Goal: Communication & Community: Participate in discussion

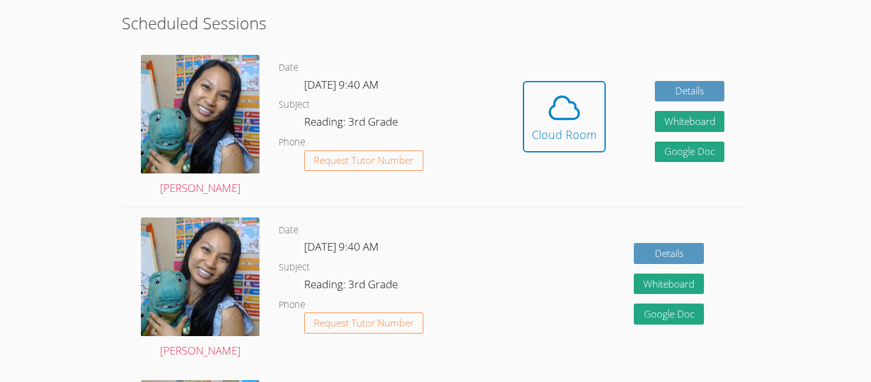
scroll to position [221, 0]
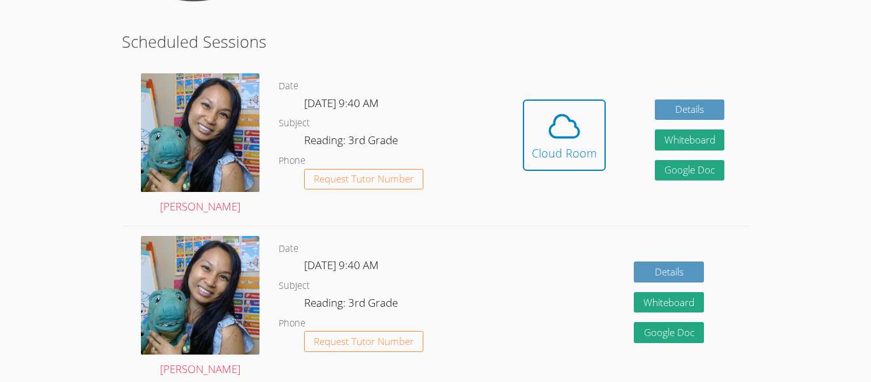
click at [590, 177] on link "Cloud Room" at bounding box center [564, 139] width 83 height 81
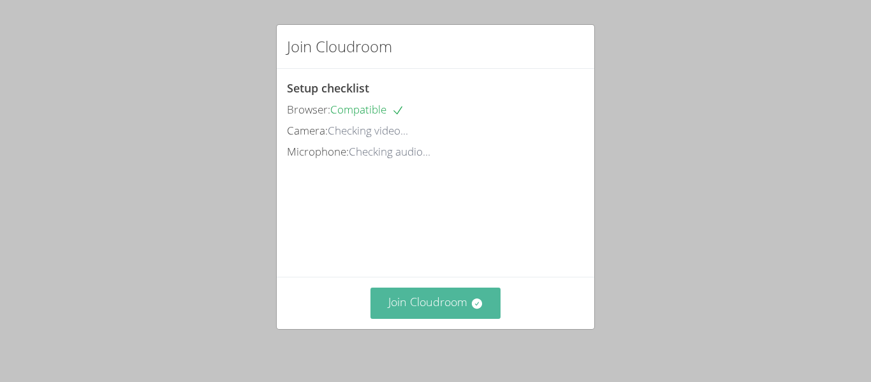
click at [415, 302] on button "Join Cloudroom" at bounding box center [435, 303] width 131 height 31
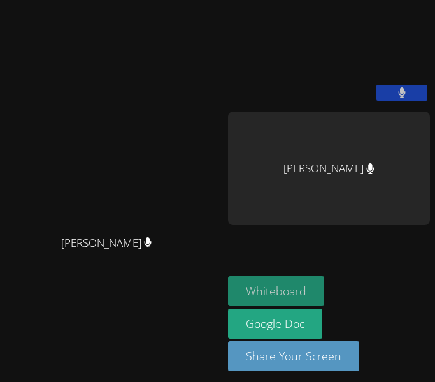
click at [253, 306] on button "Whiteboard" at bounding box center [276, 291] width 96 height 30
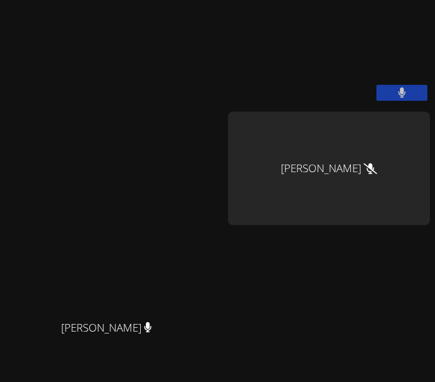
click at [364, 174] on icon at bounding box center [370, 168] width 13 height 11
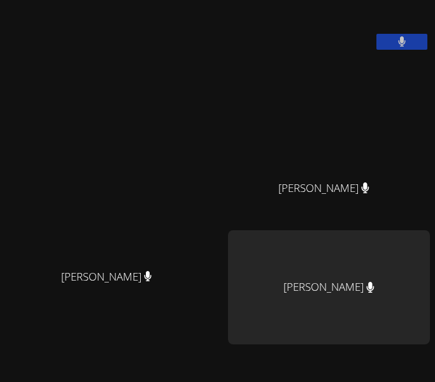
scroll to position [26, 0]
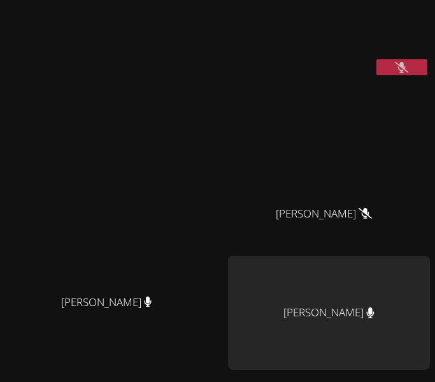
click at [402, 73] on icon at bounding box center [401, 67] width 13 height 11
click at [355, 223] on span "[PERSON_NAME]" at bounding box center [324, 214] width 96 height 18
click at [359, 219] on icon at bounding box center [365, 213] width 13 height 11
click at [409, 73] on icon at bounding box center [401, 67] width 13 height 11
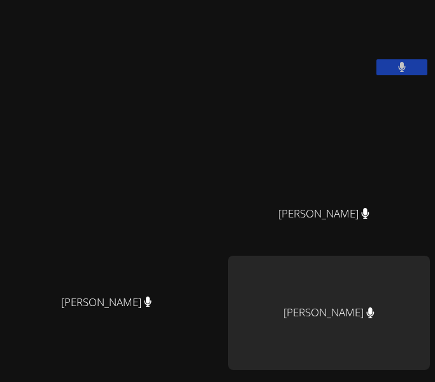
click at [409, 75] on button at bounding box center [402, 67] width 51 height 16
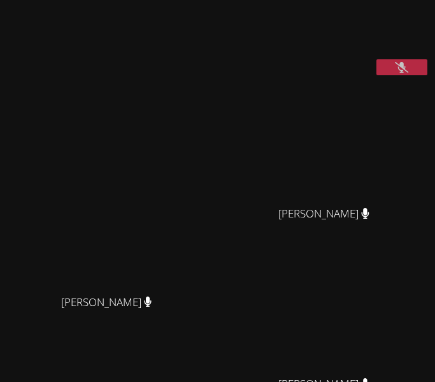
click at [420, 75] on video at bounding box center [323, 28] width 191 height 96
click at [421, 75] on button at bounding box center [402, 67] width 51 height 16
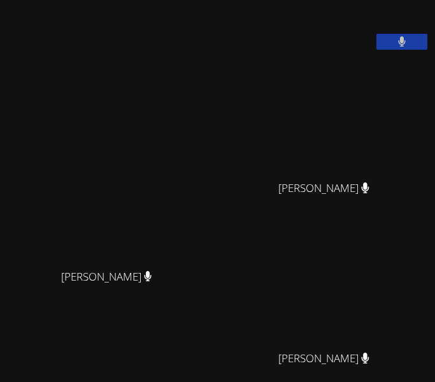
scroll to position [109, 0]
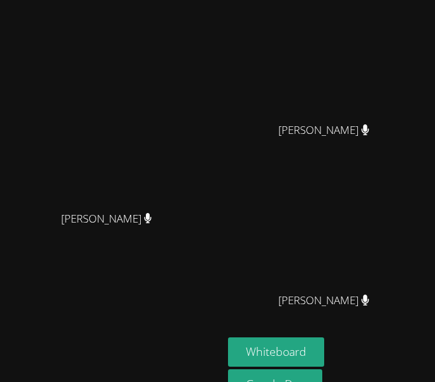
click at [228, 286] on div "[PERSON_NAME]" at bounding box center [329, 228] width 202 height 113
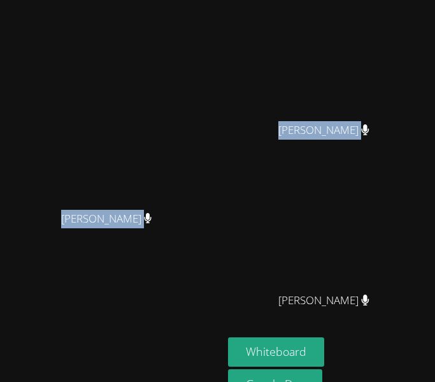
click at [194, 51] on div "[PERSON_NAME] [PERSON_NAME]" at bounding box center [111, 170] width 213 height 548
drag, startPoint x: 363, startPoint y: 9, endPoint x: 383, endPoint y: 158, distance: 150.4
click at [383, 158] on div "[PERSON_NAME] [PERSON_NAME] [PERSON_NAME] [PERSON_NAME] [PERSON_NAME]" at bounding box center [329, 116] width 202 height 441
click at [22, 78] on div "[PERSON_NAME] [PERSON_NAME]" at bounding box center [111, 170] width 213 height 548
drag, startPoint x: 73, startPoint y: 47, endPoint x: 180, endPoint y: 189, distance: 177.6
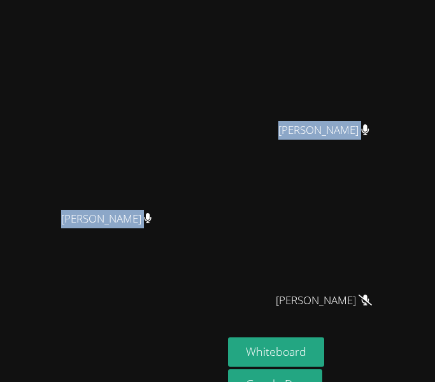
click at [180, 189] on div "[PERSON_NAME] [PERSON_NAME]" at bounding box center [111, 170] width 213 height 548
drag, startPoint x: 1, startPoint y: 53, endPoint x: 30, endPoint y: 150, distance: 101.3
click at [30, 150] on main "[PERSON_NAME] [PERSON_NAME]" at bounding box center [111, 170] width 223 height 559
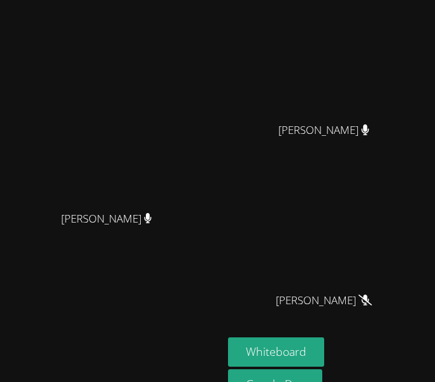
drag, startPoint x: 269, startPoint y: 170, endPoint x: 293, endPoint y: 246, distance: 79.5
click at [293, 246] on div "[PERSON_NAME] [PERSON_NAME] [PERSON_NAME] [PERSON_NAME] [PERSON_NAME]" at bounding box center [329, 116] width 202 height 441
drag, startPoint x: 318, startPoint y: 10, endPoint x: 314, endPoint y: 38, distance: 28.3
click at [314, 38] on div "[PERSON_NAME] [PERSON_NAME] [PERSON_NAME] [PERSON_NAME] [PERSON_NAME]" at bounding box center [329, 116] width 202 height 441
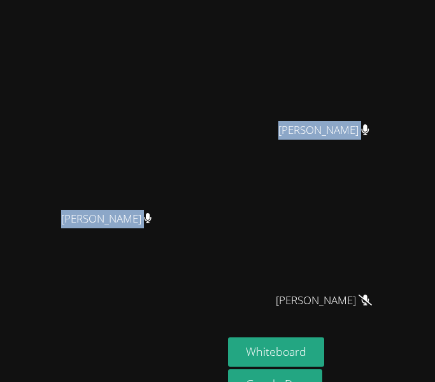
click at [362, 135] on icon at bounding box center [366, 129] width 8 height 11
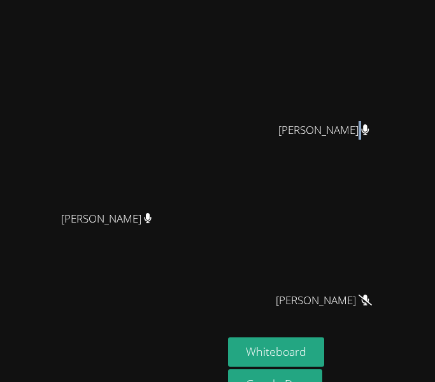
click at [350, 140] on span "[PERSON_NAME]" at bounding box center [324, 130] width 91 height 18
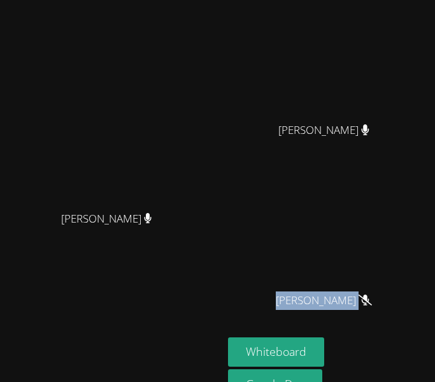
drag, startPoint x: 351, startPoint y: 152, endPoint x: -26, endPoint y: 241, distance: 386.6
click at [0, 241] on html "[PERSON_NAME] [PERSON_NAME] [PERSON_NAME] [PERSON_NAME] [PERSON_NAME] [PERSON_N…" at bounding box center [217, 191] width 435 height 382
click at [359, 305] on icon at bounding box center [365, 300] width 13 height 11
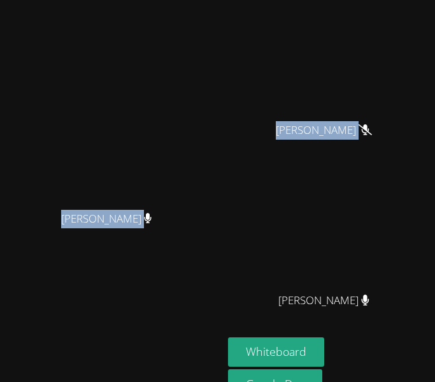
drag, startPoint x: 33, startPoint y: 275, endPoint x: -345, endPoint y: -3, distance: 468.9
click at [0, 0] on html "[PERSON_NAME] [PERSON_NAME] [PERSON_NAME] [PERSON_NAME] [PERSON_NAME] [PERSON_N…" at bounding box center [217, 191] width 435 height 382
click at [290, 116] on video at bounding box center [329, 59] width 191 height 113
click at [72, 152] on video at bounding box center [111, 145] width 191 height 120
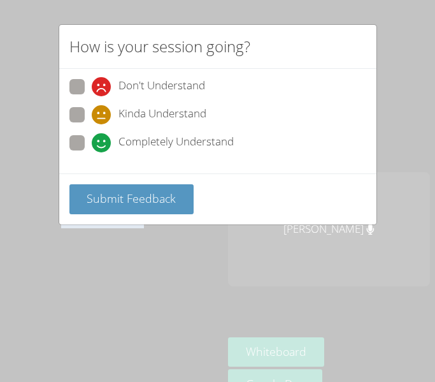
click at [155, 251] on div "How is your session going? Don't Understand Kinda Understand Completely Underst…" at bounding box center [217, 191] width 435 height 382
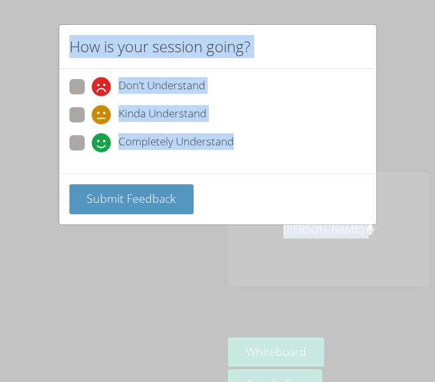
click at [155, 251] on div "How is your session going? Don't Understand Kinda Understand Completely Underst…" at bounding box center [217, 191] width 435 height 382
click at [409, 1] on div "How is your session going? Don't Understand Kinda Understand Completely Underst…" at bounding box center [217, 191] width 435 height 382
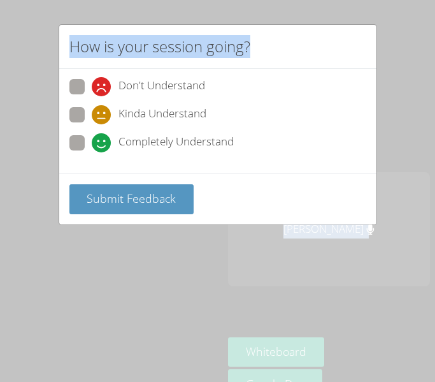
click at [409, 1] on div "How is your session going? Don't Understand Kinda Understand Completely Underst…" at bounding box center [217, 191] width 435 height 382
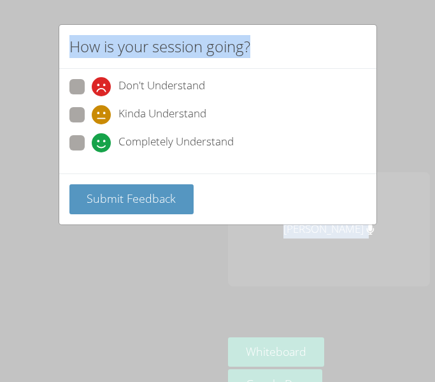
click at [409, 1] on div "How is your session going? Don't Understand Kinda Understand Completely Underst…" at bounding box center [217, 191] width 435 height 382
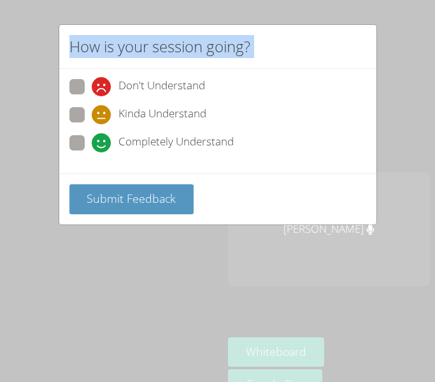
click at [409, 1] on div "How is your session going? Don't Understand Kinda Understand Completely Underst…" at bounding box center [217, 191] width 435 height 382
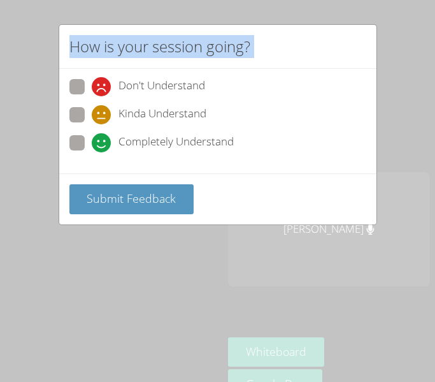
click at [409, 1] on div "How is your session going? Don't Understand Kinda Understand Completely Underst…" at bounding box center [217, 191] width 435 height 382
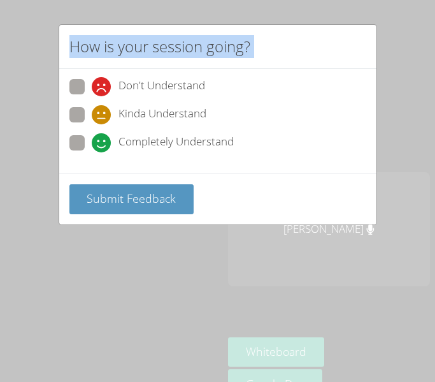
click at [409, 1] on div "How is your session going? Don't Understand Kinda Understand Completely Underst…" at bounding box center [217, 191] width 435 height 382
click at [103, 210] on button "Submit Feedback" at bounding box center [131, 199] width 125 height 30
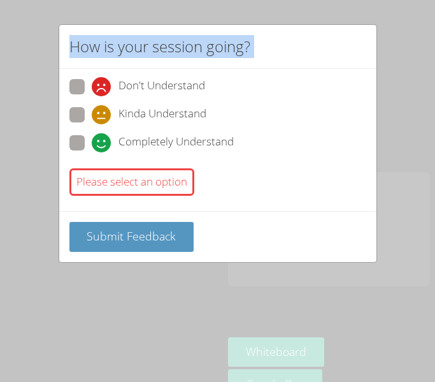
click at [125, 232] on span "Submit Feedback" at bounding box center [131, 235] width 89 height 15
click at [92, 152] on span at bounding box center [92, 152] width 0 height 0
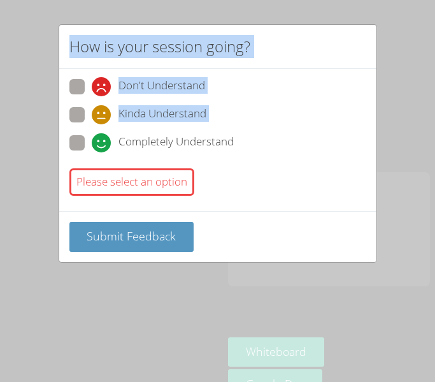
drag, startPoint x: 82, startPoint y: 150, endPoint x: 69, endPoint y: 129, distance: 24.8
click at [69, 129] on div "Don't Understand Kinda Understand Completely Understand" at bounding box center [217, 118] width 297 height 79
click at [92, 152] on span at bounding box center [92, 152] width 0 height 0
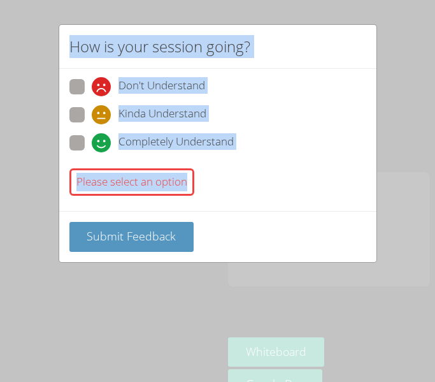
click at [141, 188] on div "Please select an option" at bounding box center [131, 181] width 125 height 27
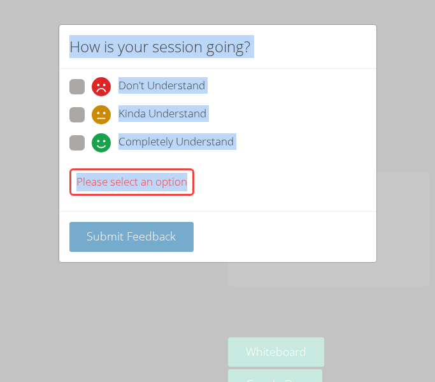
click at [156, 227] on button "Submit Feedback" at bounding box center [131, 237] width 125 height 30
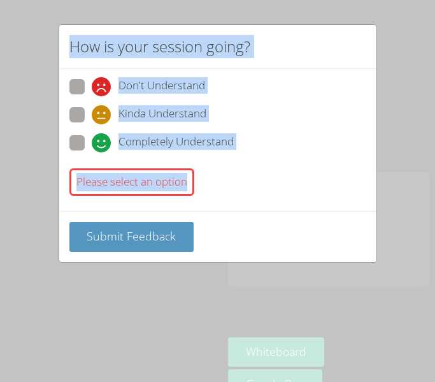
click at [199, 331] on div "How is your session going? Don't Understand Kinda Understand Completely Underst…" at bounding box center [217, 191] width 435 height 382
